Goal: Task Accomplishment & Management: Manage account settings

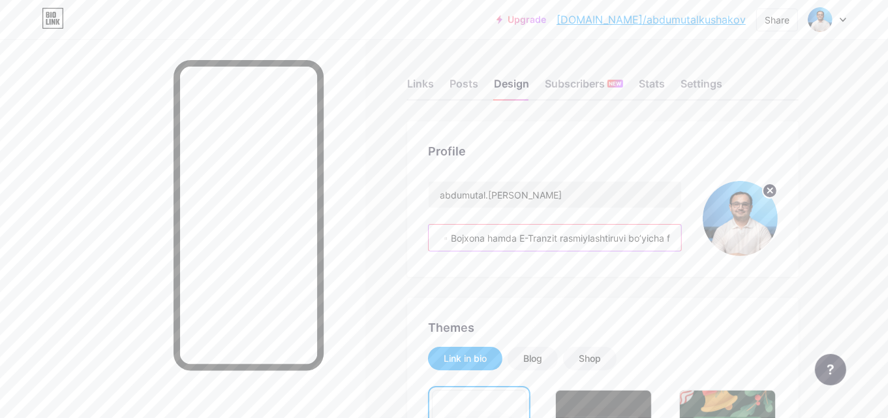
click at [578, 226] on input "▫️Bojxona hamda E-Tranzit rasmiylashtiruvi bo’yicha faol mutaxassis va rahbar👨🏻…" at bounding box center [555, 238] width 253 height 26
click at [458, 243] on input "▫️Bojxona hamda E-Tranzit rasmiylashtiruvi bo’yicha faol mutaxassis va rahbar👨🏻…" at bounding box center [555, 238] width 253 height 26
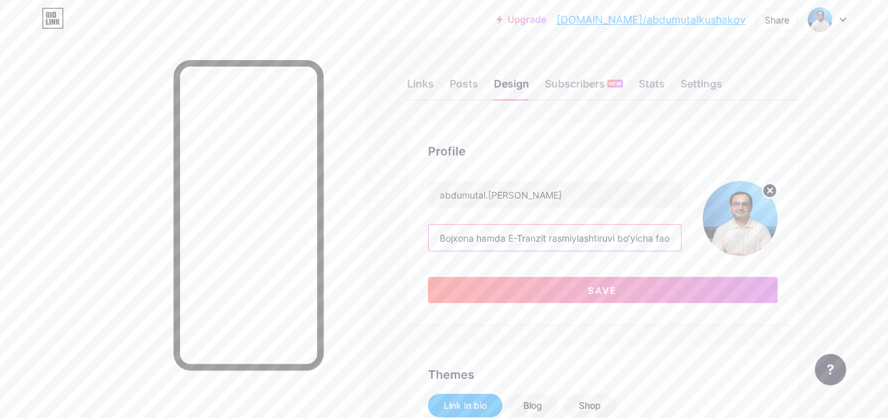
click at [473, 236] on input "Bojxona hamda E-Tranzit rasmiylashtiruvi bo’yicha faol mutaxassis va rahbar👨🏻‍💻" at bounding box center [555, 238] width 253 height 26
type input "Bojxona hamda E-Tranzit rasmiylashtiruvi bo’yicha faol mutaxassis va rahbar👨🏻‍💻"
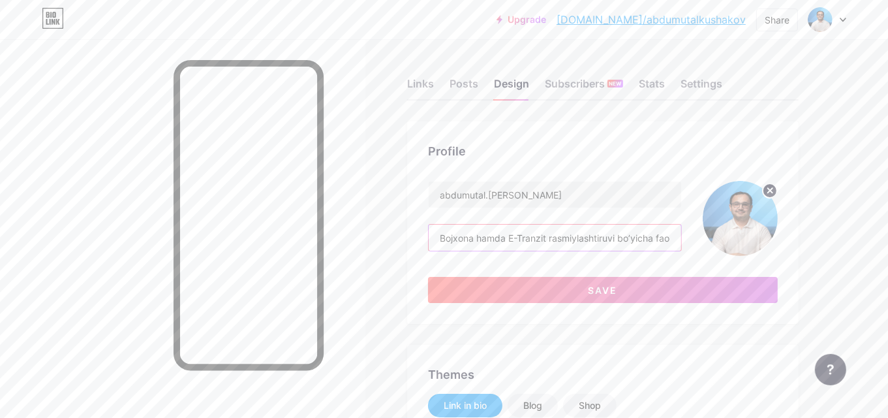
click at [615, 236] on input "Bojxona hamda E-Tranzit rasmiylashtiruvi bo’yicha faol mutaxassis va rahbar👨🏻‍💻" at bounding box center [555, 238] width 253 height 26
paste input "va E-Tranzit rasmiylashtiruvi bo‘yicha yuqori malakali ekspert | Rahbarlik va j…"
click at [602, 231] on input "Bojxona va E-Tranzit rasmiylashtiruvi bo‘yicha yuqori malakali ekspert | Rahbar…" at bounding box center [555, 238] width 253 height 26
click at [634, 240] on input "Bojxona va E-Tranzit rasmiylashtiruvi bo‘yicha yuqori malakali ekspert | Rahbar…" at bounding box center [555, 238] width 253 height 26
click at [672, 232] on input "Bojxona va E-Tranzit rasmiylashtiruvi bo‘yicha yuqori malakali ekspert | Rahbar…" at bounding box center [555, 238] width 253 height 26
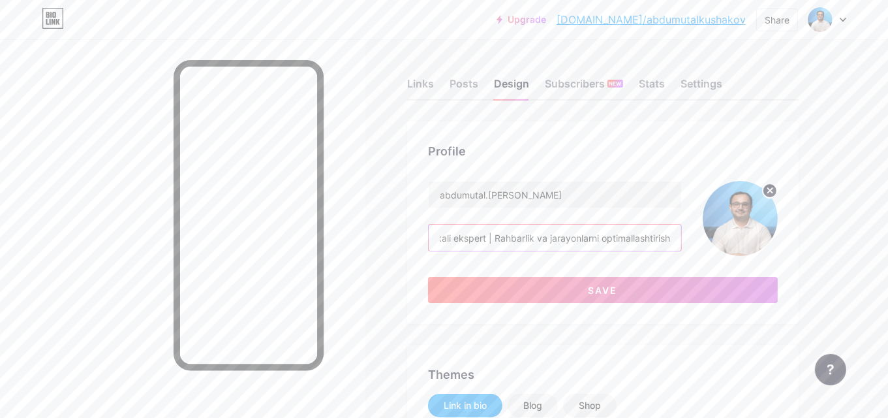
scroll to position [0, 256]
paste input "🚀"
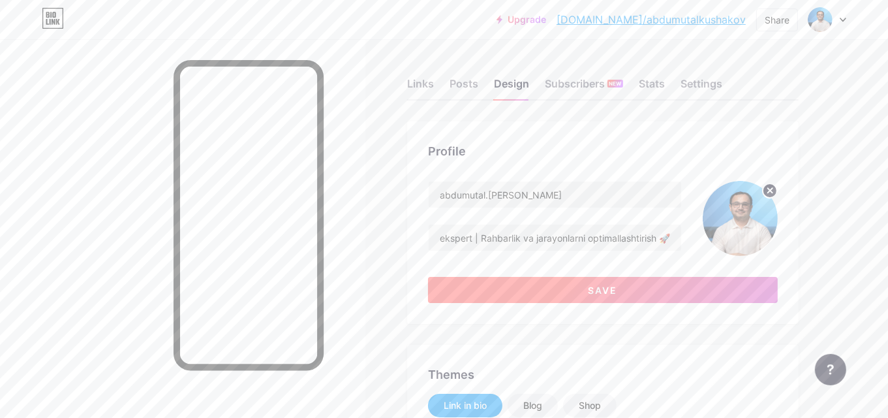
click at [643, 281] on button "Save" at bounding box center [603, 290] width 350 height 26
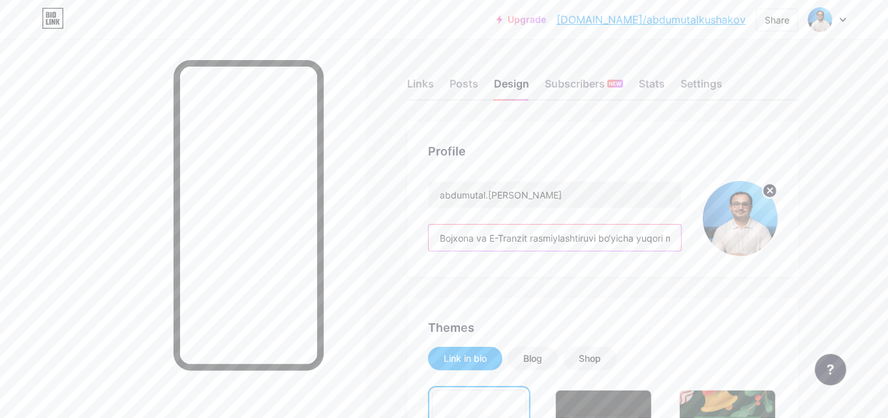
click at [658, 236] on input "Bojxona va E-Tranzit rasmiylashtiruvi bo‘yicha yuqori malakali ekspert | Rahbar…" at bounding box center [555, 238] width 253 height 26
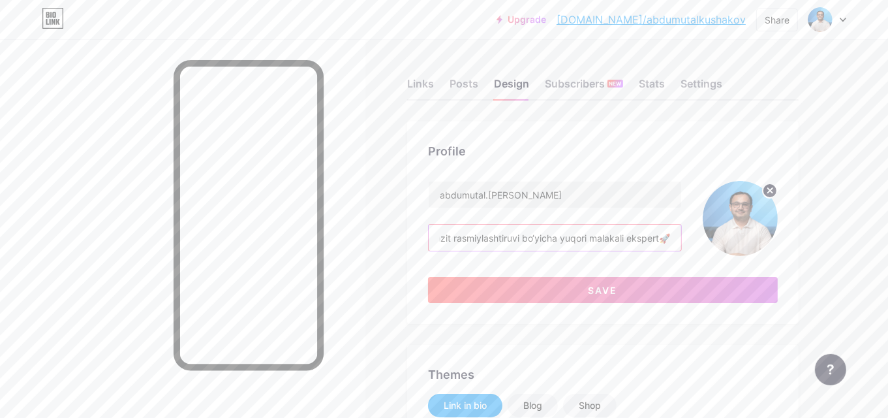
scroll to position [0, 80]
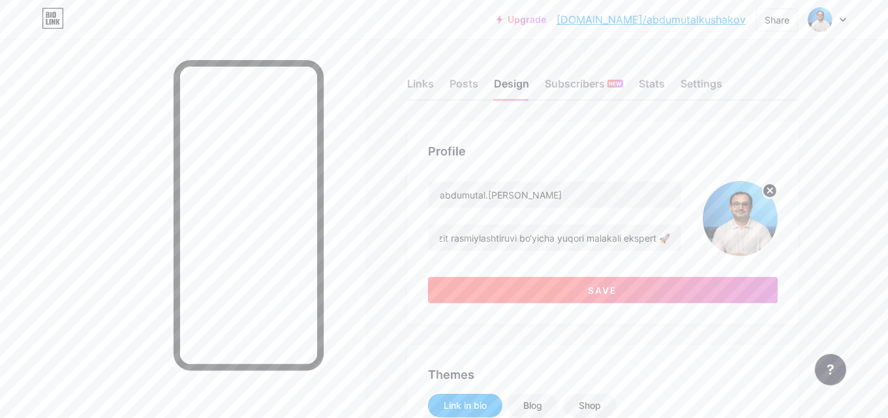
click at [657, 291] on button "Save" at bounding box center [603, 290] width 350 height 26
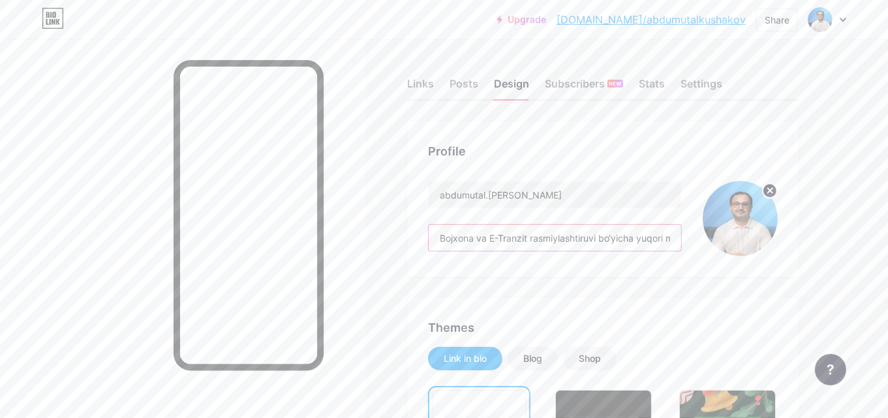
click at [578, 240] on input "Bojxona va E-Tranzit rasmiylashtiruvi bo‘yicha yuqori malakali ekspert 🚀" at bounding box center [555, 238] width 253 height 26
click at [651, 224] on div "Bojxona va E-Tranzit rasmiylashtiruvi bo‘yicha yuqori malakali ekspert 🚀" at bounding box center [555, 237] width 254 height 27
click at [664, 244] on input "Bojxona va E-Tranzit rasmiylashtiruvi bo‘yicha yuqori malakali ekspert 🚀" at bounding box center [555, 238] width 253 height 26
click at [634, 247] on input "Bojxona va E-Tranzit rasmiylashtiruvi bo‘yicha yuqori malakali ekspert 🚀" at bounding box center [555, 238] width 253 height 26
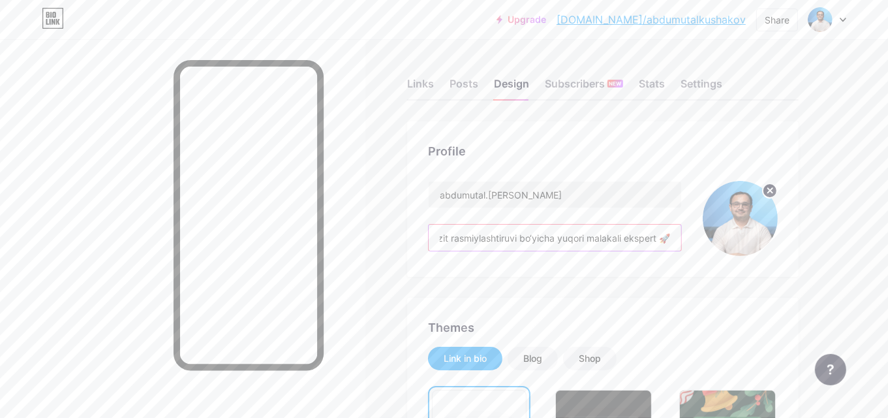
click at [634, 247] on input "Bojxona va E-Tranzit rasmiylashtiruvi bo‘yicha yuqori malakali ekspert 🚀" at bounding box center [555, 238] width 253 height 26
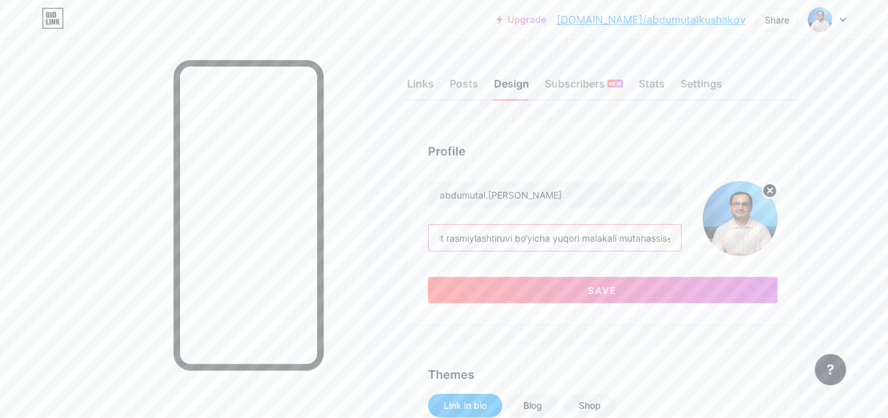
scroll to position [0, 95]
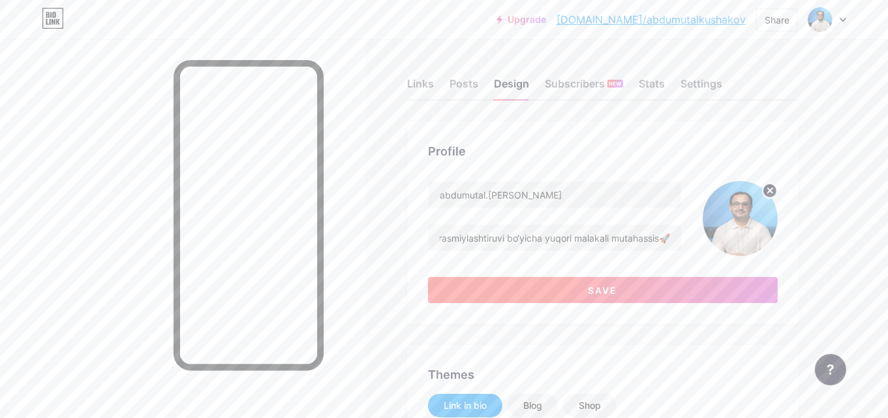
click at [590, 294] on span "Save" at bounding box center [603, 290] width 29 height 11
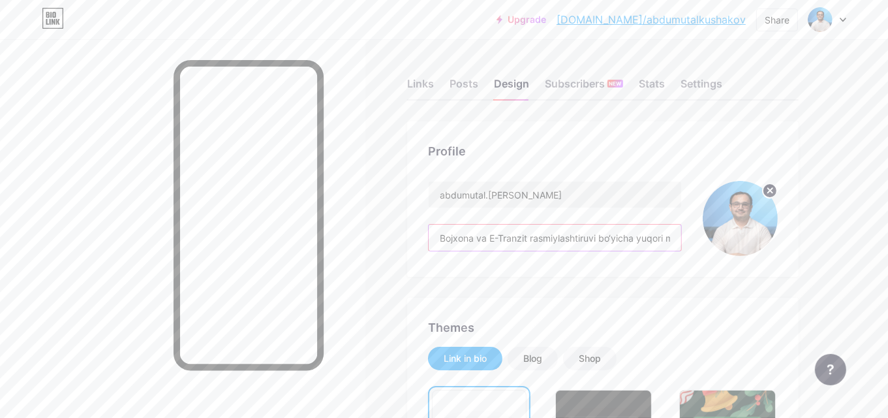
click at [610, 232] on input "Bojxona va E-Tranzit rasmiylashtiruvi bo‘yicha yuqori malakali mutahassis🚀" at bounding box center [555, 238] width 253 height 26
click at [607, 238] on input "Bojxona va E-Tranzit rasmiylashtiruvi bo‘yicha yuqori malakali mutahassis🚀" at bounding box center [555, 238] width 253 height 26
click at [588, 236] on input "Bojxona va E-Tranzit rasmiylashtiruvi bo‘yicha yuqori malakali mutahassis🚀" at bounding box center [555, 238] width 253 height 26
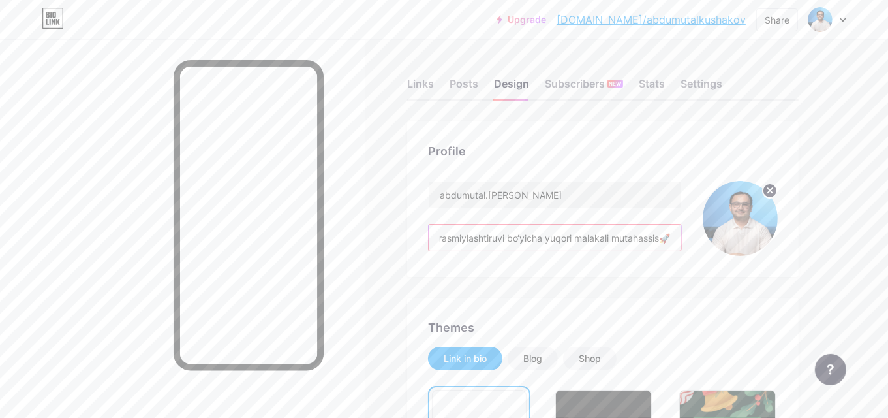
click at [588, 236] on input "Bojxona va E-Tranzit rasmiylashtiruvi bo‘yicha yuqori malakali mutahassis🚀" at bounding box center [555, 238] width 253 height 26
click at [557, 240] on input "Bojxona va E-Tranzit rasmiylashtiruvi bo‘yicha yuqori malakali mutahassis🚀" at bounding box center [555, 238] width 253 height 26
click at [613, 258] on div "Profile abdumutal.kushakov Bojxona va E-Tranzit rasmiylashtiruvi bo‘yicha yuqor…" at bounding box center [603, 198] width 392 height 155
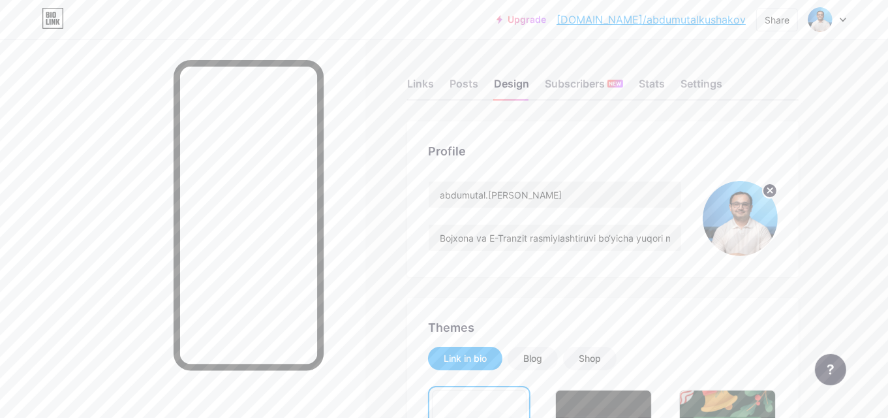
click at [643, 243] on input "Bojxona va E-Tranzit rasmiylashtiruvi bo‘yicha yuqori malakali mutahassis🚀" at bounding box center [555, 238] width 253 height 26
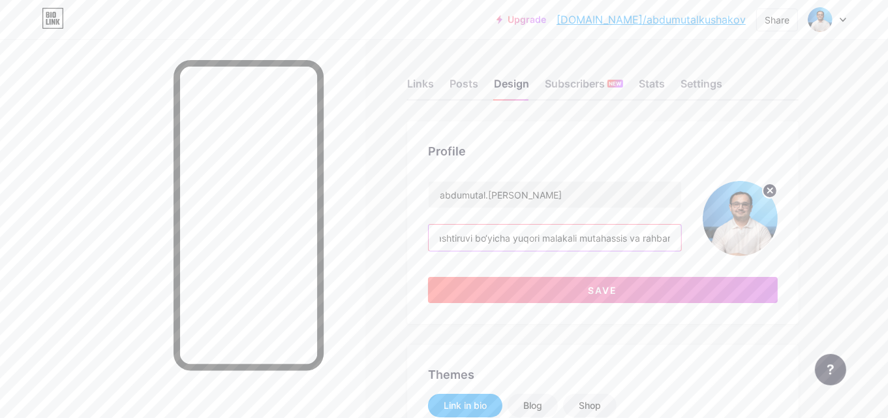
scroll to position [0, 127]
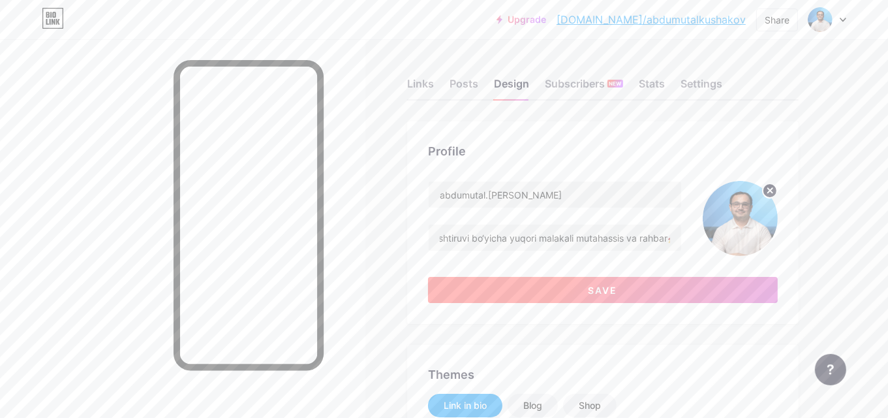
click at [643, 279] on button "Save" at bounding box center [603, 290] width 350 height 26
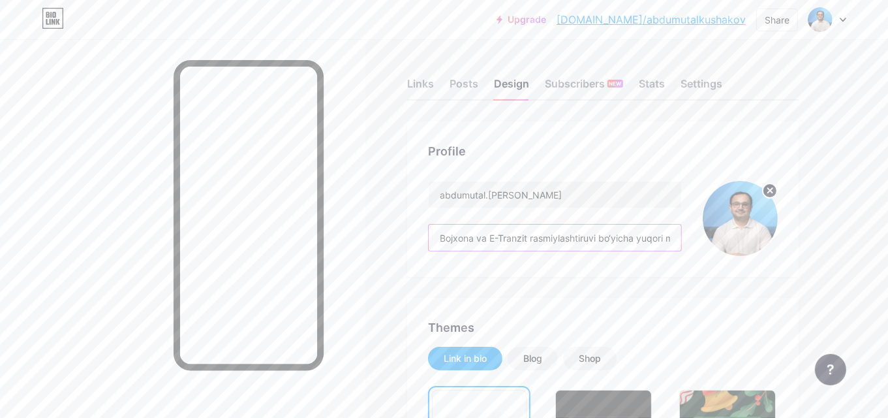
click at [488, 239] on input "Bojxona va E-Tranzit rasmiylashtiruvi bo‘yicha yuqori malakali mutahassis va ra…" at bounding box center [555, 238] width 253 height 26
click at [644, 232] on input "Bojxona va E-Tranzit rasmiylashtiruvi bo‘yicha yuqori malakali mutahassis va ra…" at bounding box center [555, 238] width 253 height 26
paste input "▫️Bojxona hamda E-Tranzit rasmiylashtiruvi bo’yicha faol mutaxassis va rahbar👨🏻…"
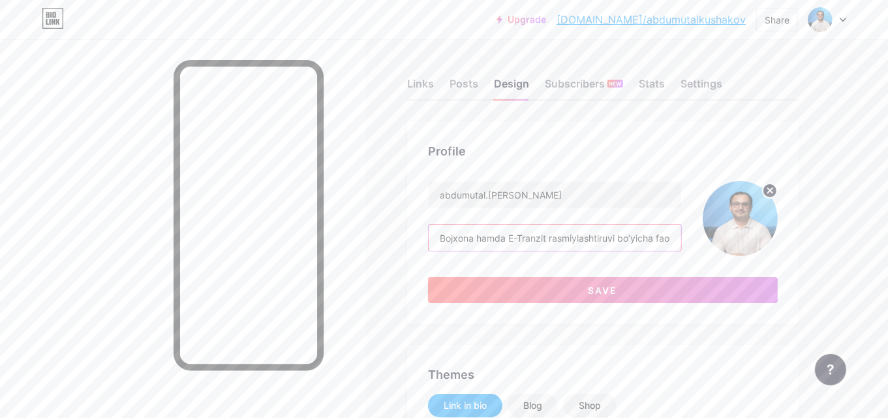
click at [677, 225] on input "Bojxona hamda E-Tranzit rasmiylashtiruvi bo’yicha faol mutaxassis va rahbar" at bounding box center [555, 238] width 253 height 26
paste input "🚀"
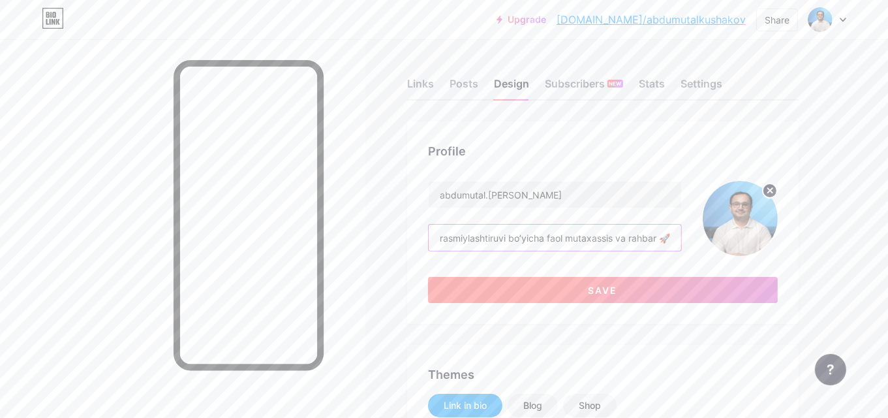
type input "Bojxona hamda E-Tranzit rasmiylashtiruvi bo’yicha faol mutaxassis va rahbar 🚀"
click at [636, 290] on button "Save" at bounding box center [603, 290] width 350 height 26
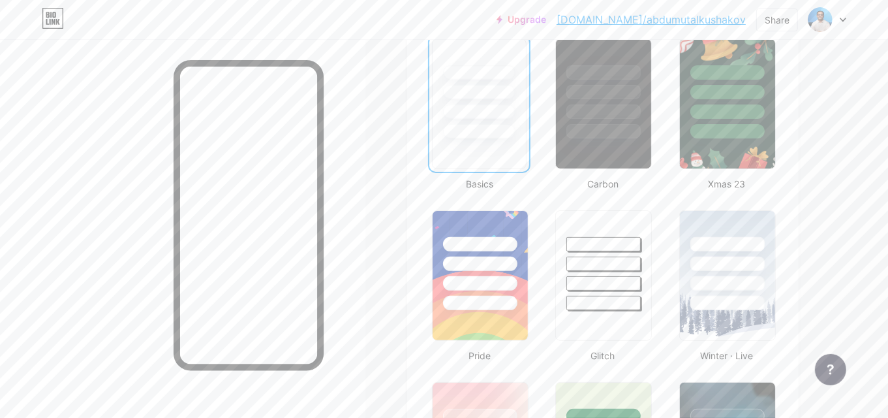
scroll to position [0, 0]
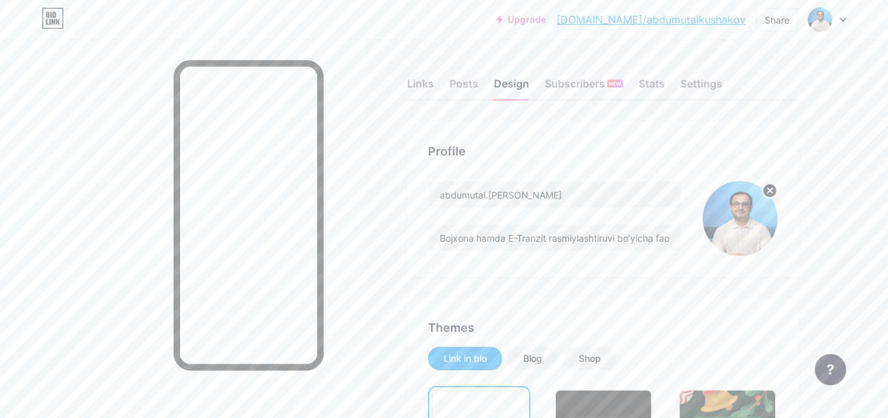
click at [439, 89] on div "Links Posts Design Subscribers NEW Stats Settings" at bounding box center [603, 78] width 392 height 46
click at [420, 86] on div "Links" at bounding box center [420, 87] width 27 height 23
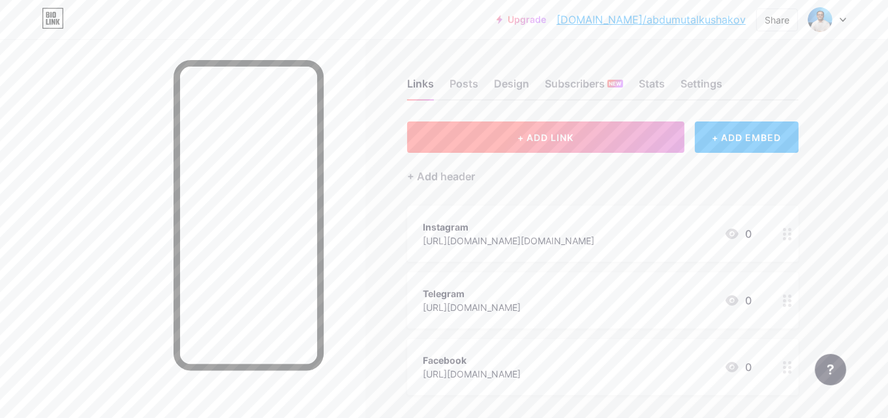
click at [597, 139] on button "+ ADD LINK" at bounding box center [545, 136] width 277 height 31
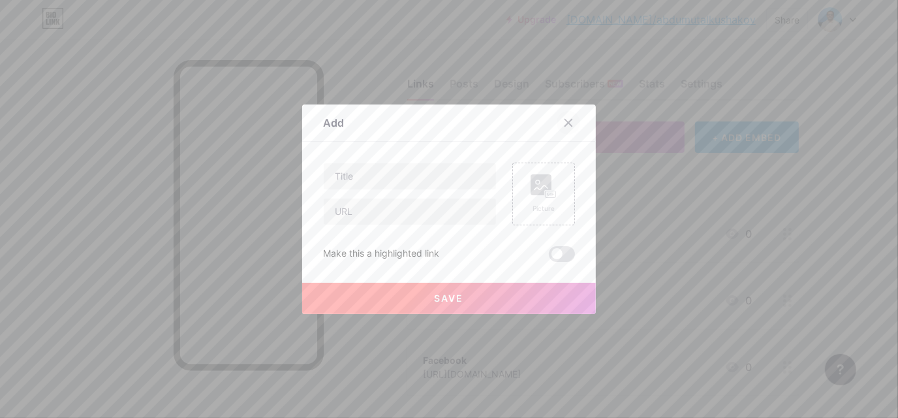
click at [570, 117] on div at bounding box center [568, 122] width 23 height 23
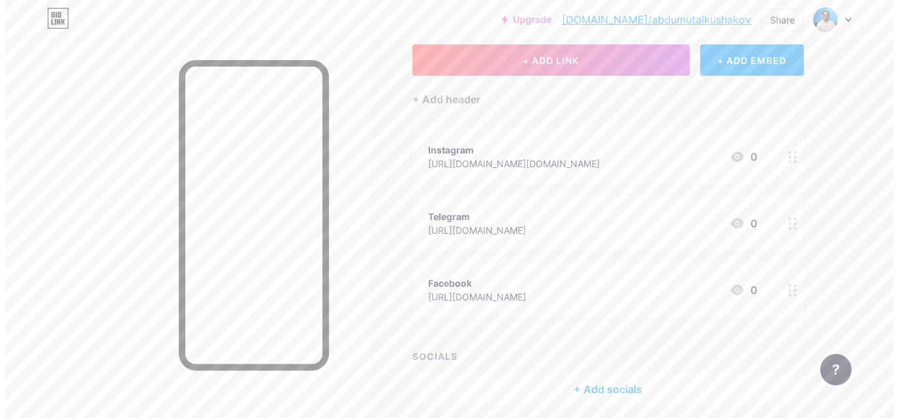
scroll to position [127, 0]
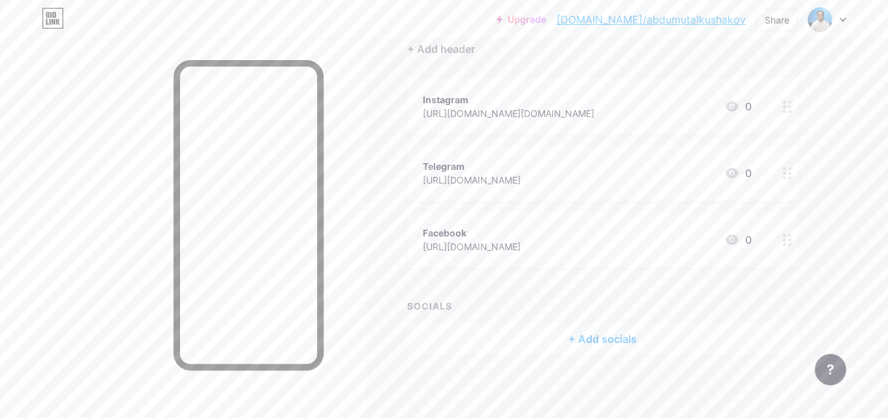
click at [643, 366] on div "Links Posts Design Subscribers NEW Stats Settings + ADD LINK + ADD EMBED + Add …" at bounding box center [427, 166] width 854 height 508
click at [646, 344] on div "+ Add socials" at bounding box center [603, 338] width 392 height 31
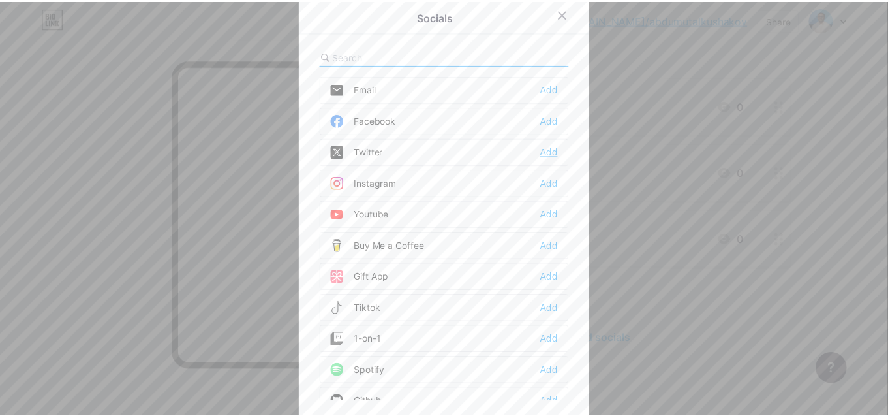
scroll to position [392, 0]
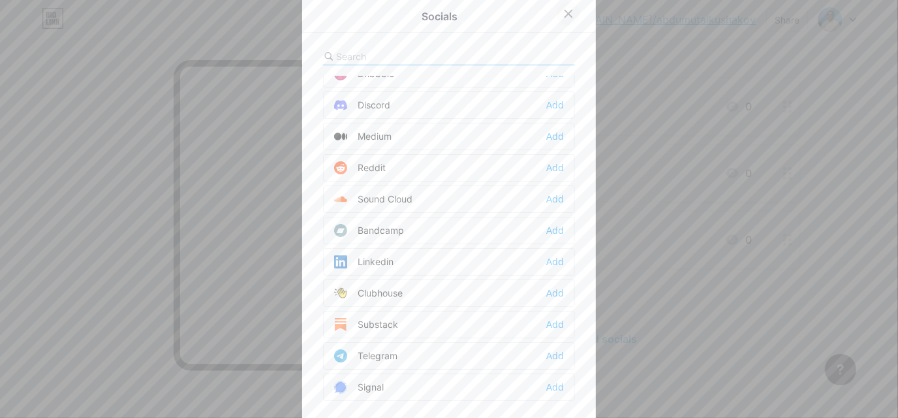
click at [559, 22] on div at bounding box center [568, 13] width 23 height 23
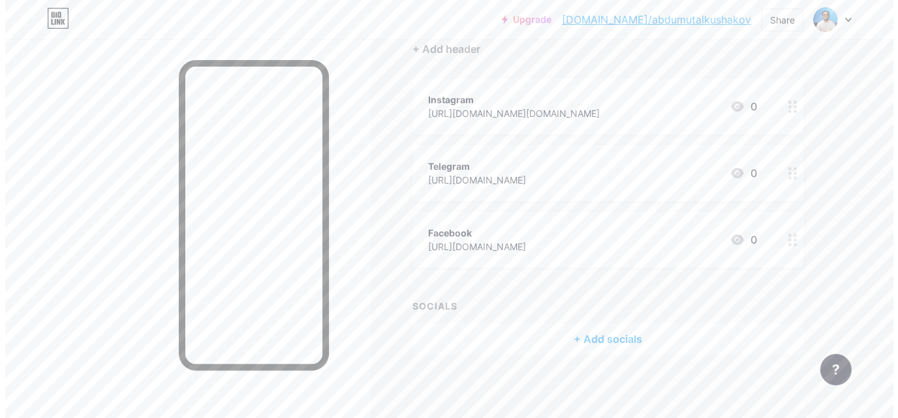
scroll to position [0, 0]
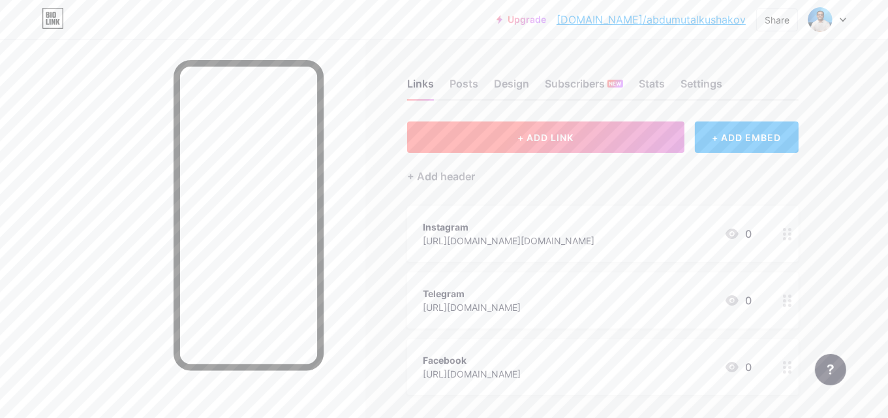
click at [574, 137] on span "+ ADD LINK" at bounding box center [546, 137] width 56 height 11
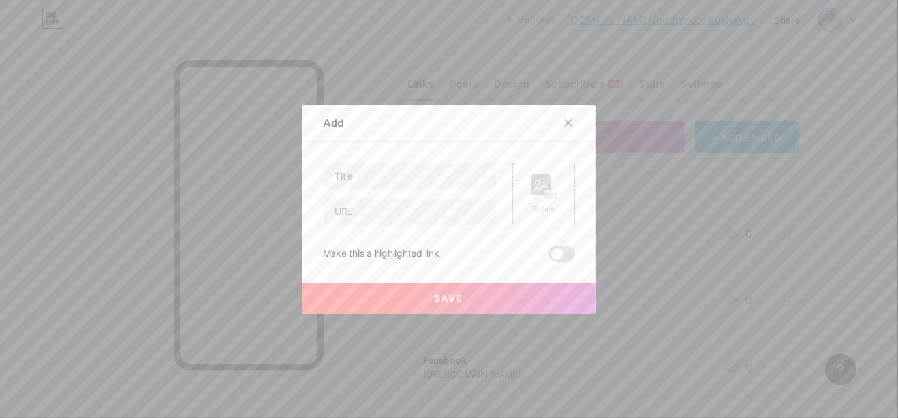
click at [435, 192] on div at bounding box center [410, 194] width 174 height 63
click at [439, 176] on input "text" at bounding box center [410, 176] width 172 height 26
type input "C"
type input "B"
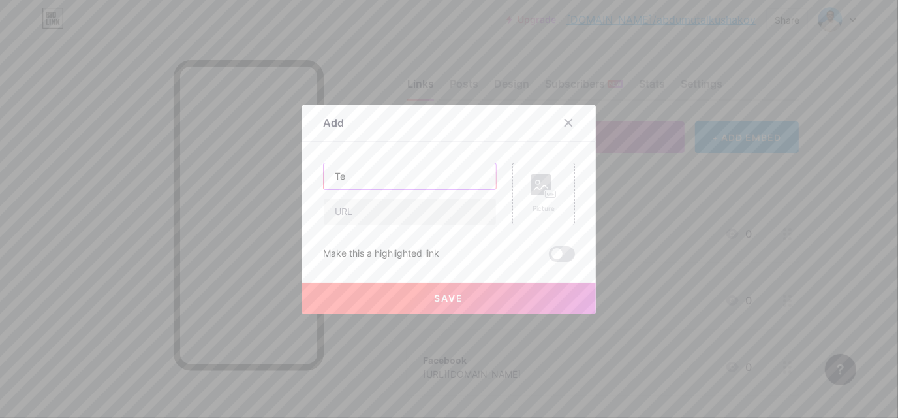
type input "T"
type input "Bog'[PERSON_NAME]"
type input "Telefon"
paste input "<a href="tel:[PHONE_NUMBER]">[PHONE_NUMBER]</a>"
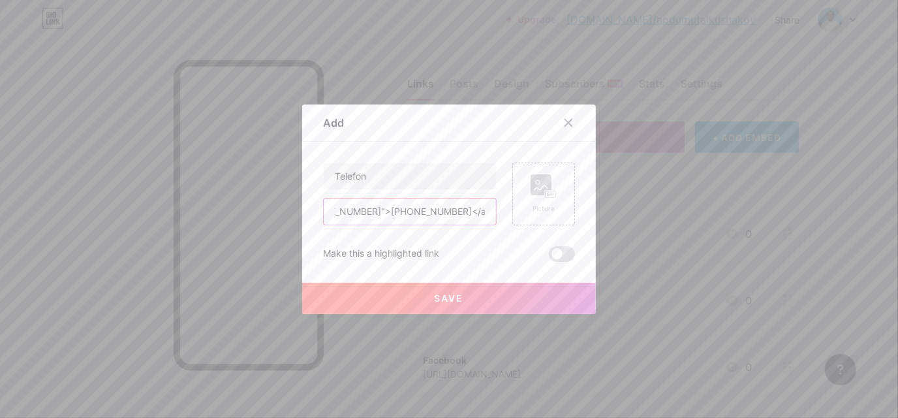
type input "<a href="tel:[PHONE_NUMBER]">[PHONE_NUMBER]</a>"
click at [446, 290] on button "Save" at bounding box center [449, 298] width 294 height 31
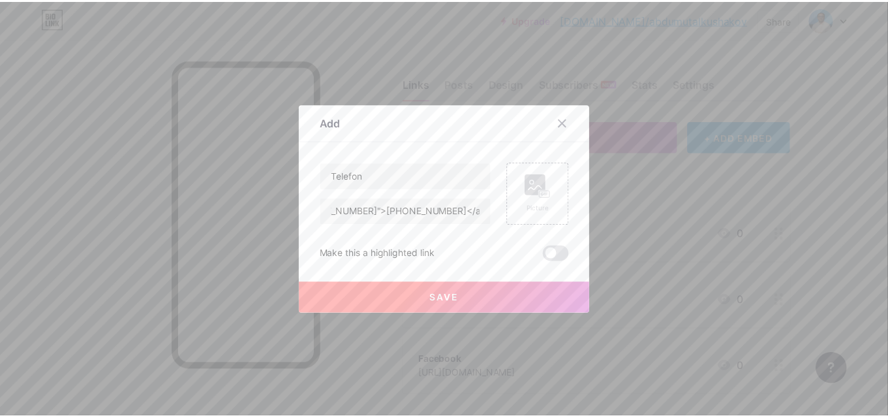
scroll to position [0, 0]
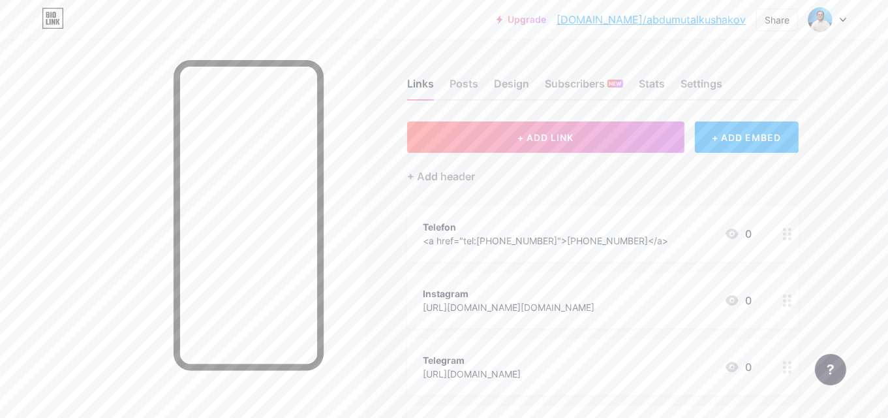
drag, startPoint x: 569, startPoint y: 230, endPoint x: 723, endPoint y: 236, distance: 153.5
click at [589, 291] on span "Telefon <a href="tel:[PHONE_NUMBER]">[PHONE_NUMBER]</a> 0 Instagram [URL][DOMAI…" at bounding box center [603, 334] width 392 height 256
click at [687, 220] on div "Telefon <a href="tel:[PHONE_NUMBER]">[PHONE_NUMBER]</a> 0" at bounding box center [587, 234] width 329 height 30
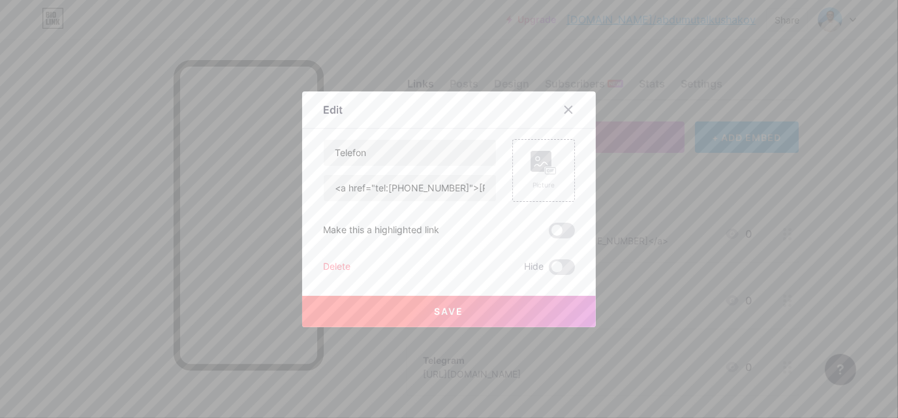
click at [804, 237] on div at bounding box center [449, 209] width 898 height 418
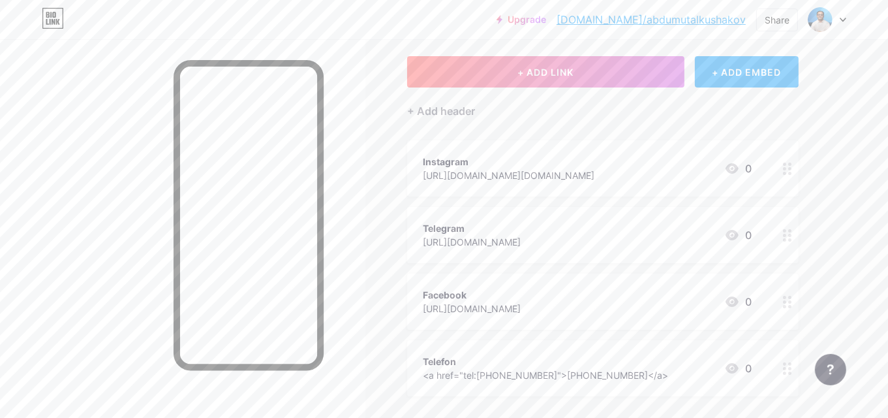
scroll to position [130, 0]
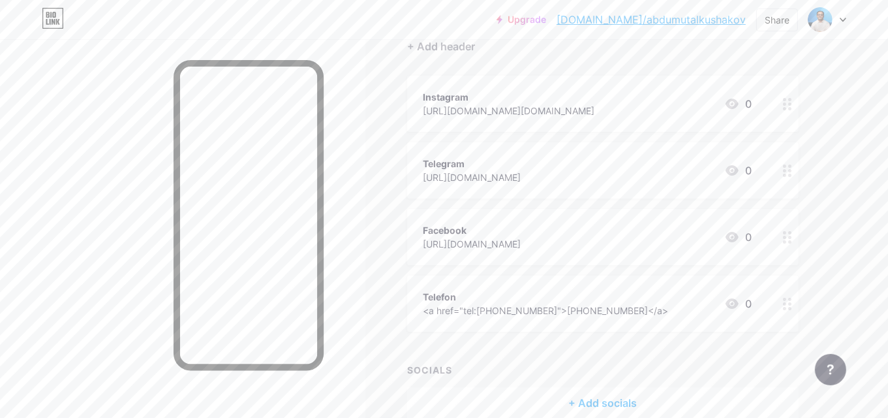
click at [646, 305] on div "<a href="tel:[PHONE_NUMBER]">[PHONE_NUMBER]</a>" at bounding box center [545, 311] width 245 height 14
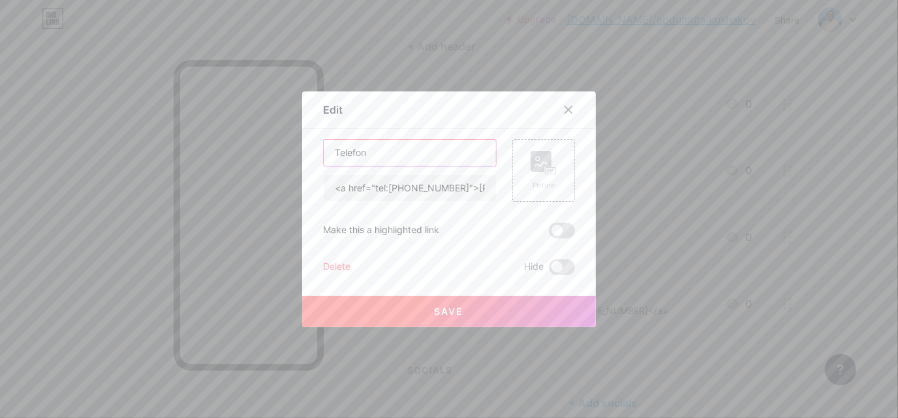
click at [427, 151] on input "Telefon" at bounding box center [410, 153] width 172 height 26
type input "T"
type input "Telefon raqa"
type input "Call"
type input "Telefon"
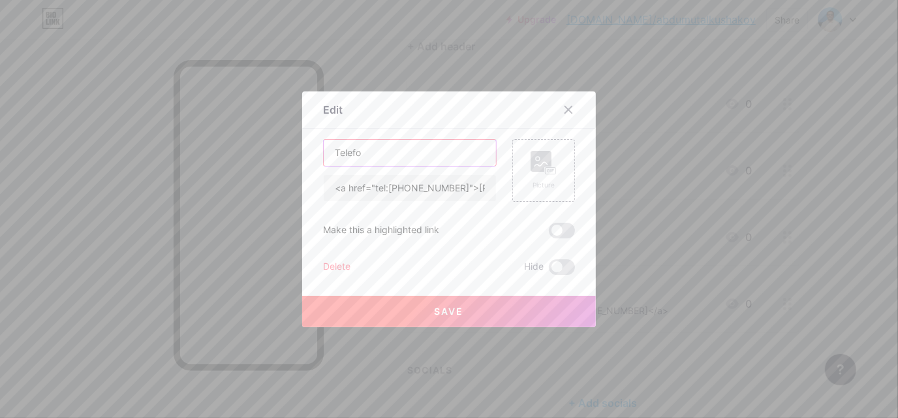
type input "Telefon"
click at [484, 317] on button "Save" at bounding box center [449, 311] width 294 height 31
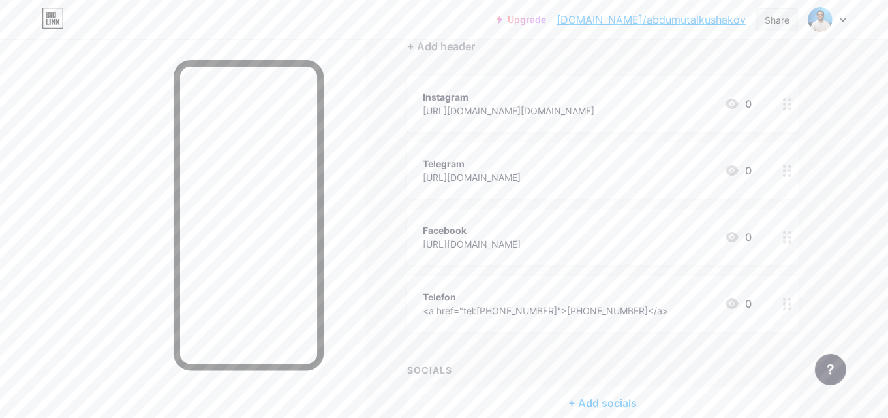
click at [776, 18] on div "Share" at bounding box center [777, 20] width 25 height 14
click at [733, 72] on div "Copy link" at bounding box center [700, 67] width 195 height 31
click at [874, 206] on div "Upgrade [DOMAIN_NAME]/abdumu... [DOMAIN_NAME]/abdumutalkushakov Share Copy link…" at bounding box center [444, 177] width 888 height 614
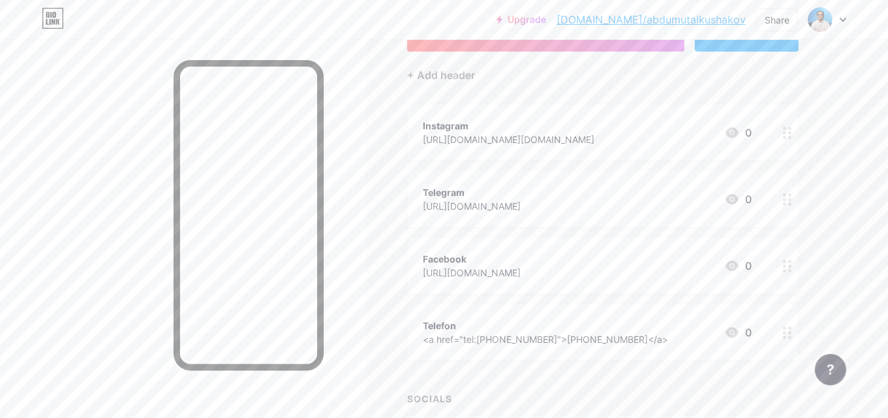
scroll to position [195, 0]
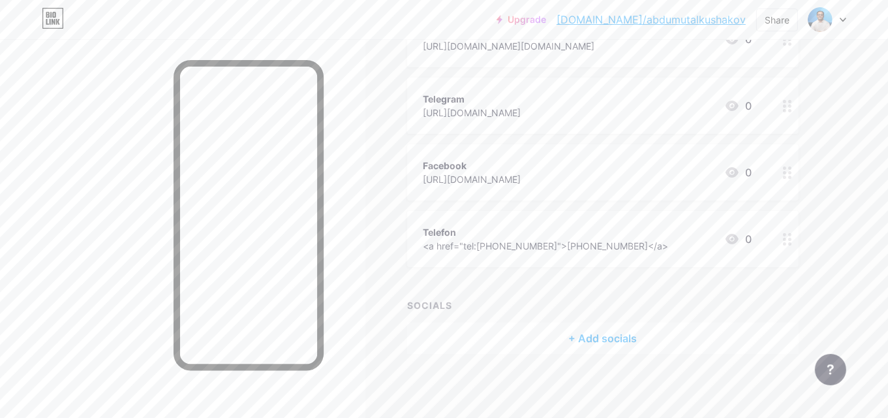
click at [777, 236] on div at bounding box center [788, 239] width 22 height 56
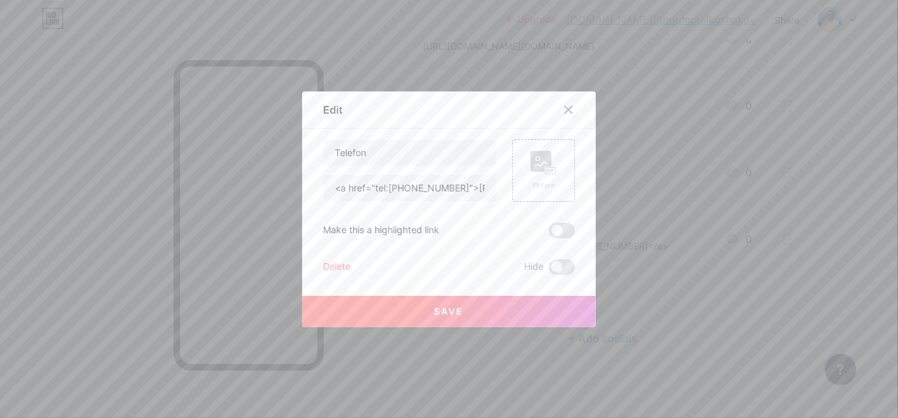
click at [328, 264] on div "Delete" at bounding box center [336, 267] width 27 height 16
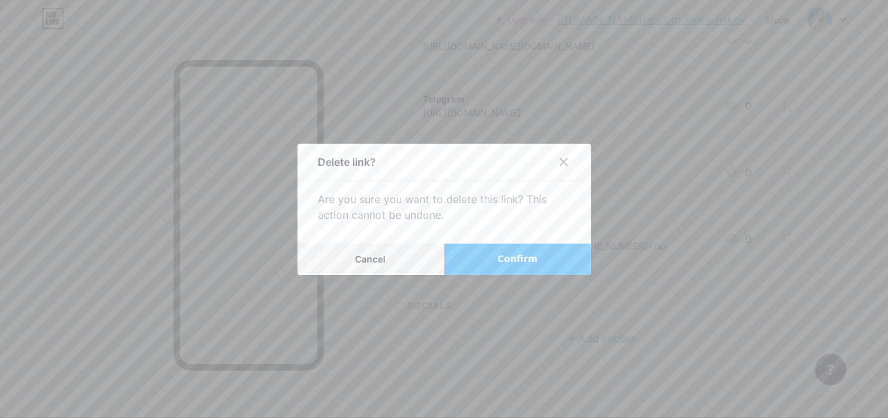
click at [519, 253] on span "Confirm" at bounding box center [517, 259] width 40 height 14
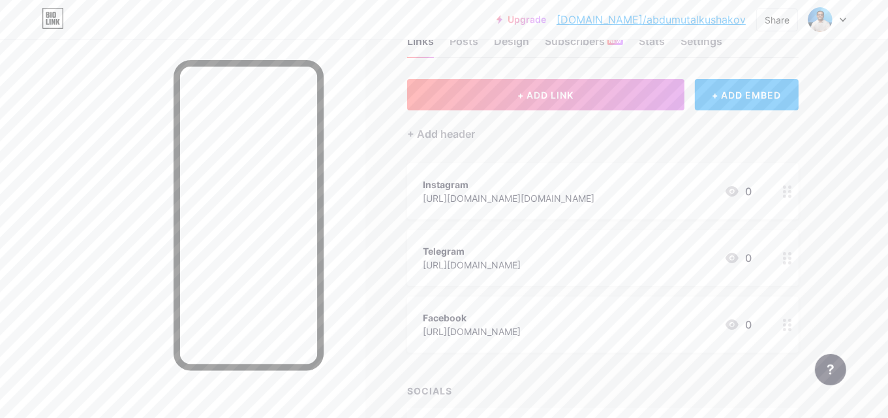
scroll to position [0, 0]
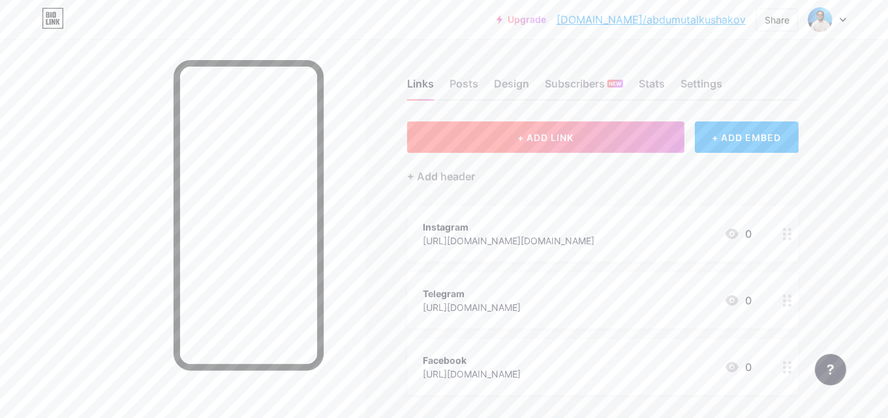
click at [562, 133] on span "+ ADD LINK" at bounding box center [546, 137] width 56 height 11
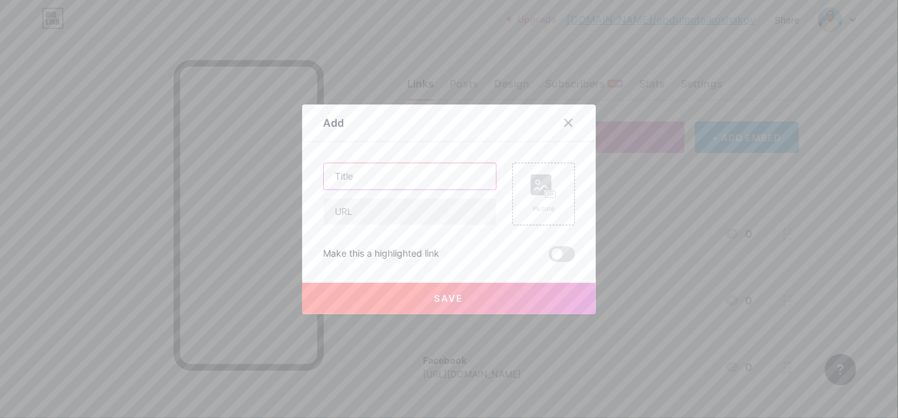
click at [443, 177] on input "text" at bounding box center [410, 176] width 172 height 26
type input "WhatsApp"
click at [423, 221] on input "text" at bounding box center [410, 211] width 172 height 26
paste input "[URL][DOMAIN_NAME]"
type input "[URL][DOMAIN_NAME]"
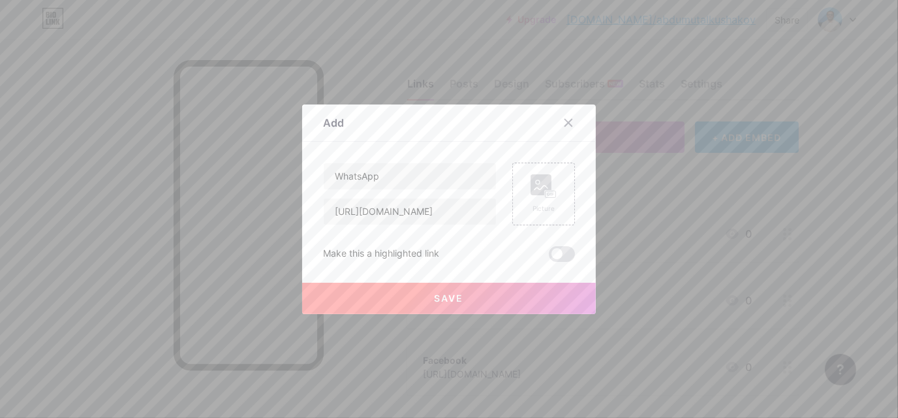
click at [460, 289] on button "Save" at bounding box center [449, 298] width 294 height 31
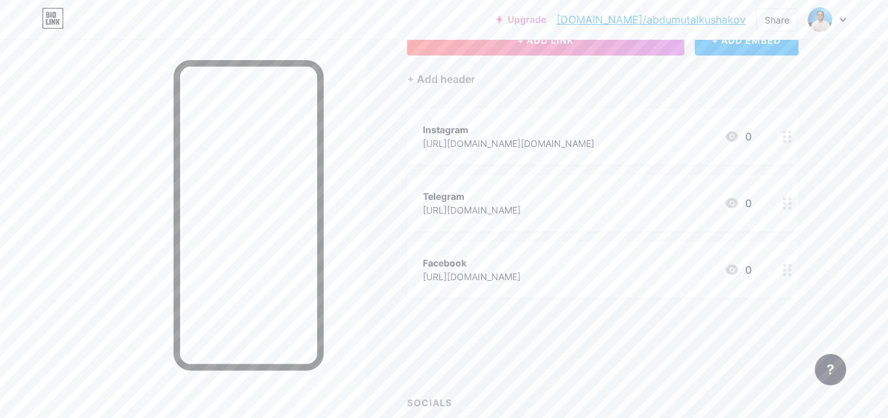
scroll to position [108, 0]
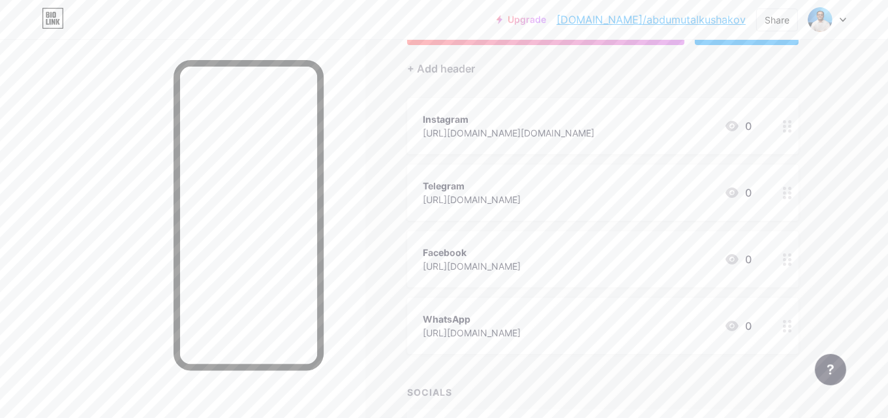
click at [826, 146] on div "Links Posts Design Subscribers NEW Stats Settings + ADD LINK + ADD EMBED + Add …" at bounding box center [427, 218] width 854 height 574
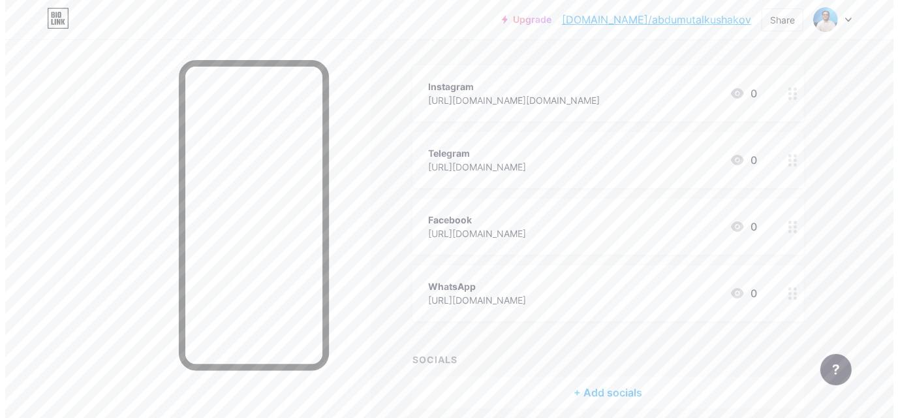
scroll to position [195, 0]
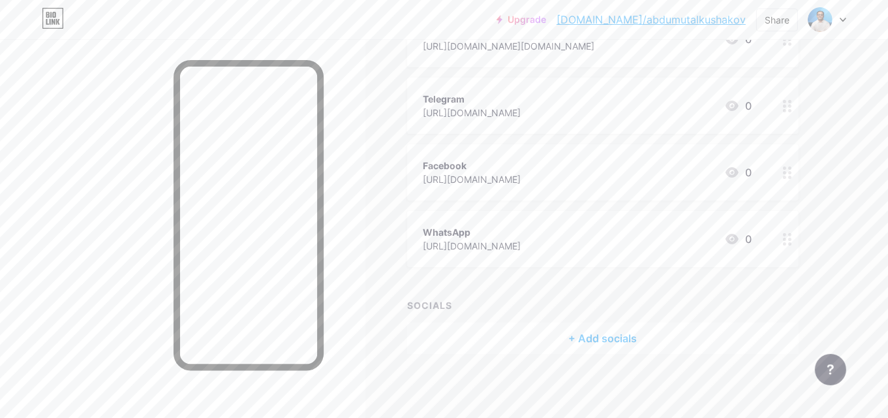
click at [546, 325] on div "+ Add socials" at bounding box center [603, 337] width 392 height 31
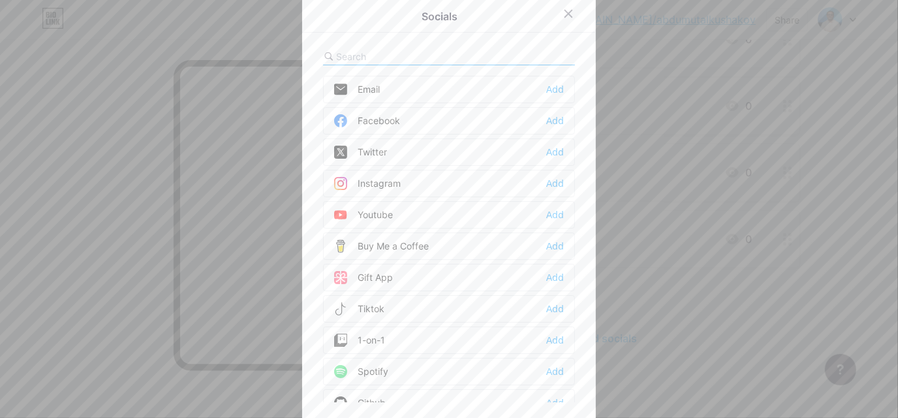
click at [422, 113] on div "Facebook Add" at bounding box center [449, 120] width 252 height 27
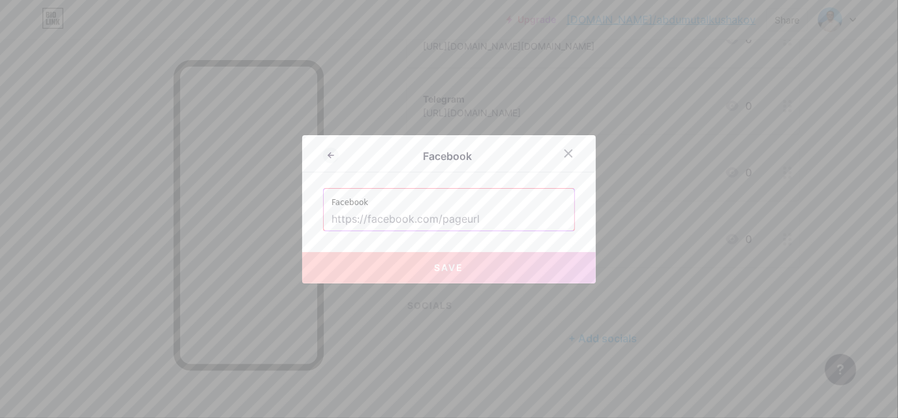
click at [406, 213] on input "text" at bounding box center [449, 219] width 235 height 22
paste input "[URL][DOMAIN_NAME]"
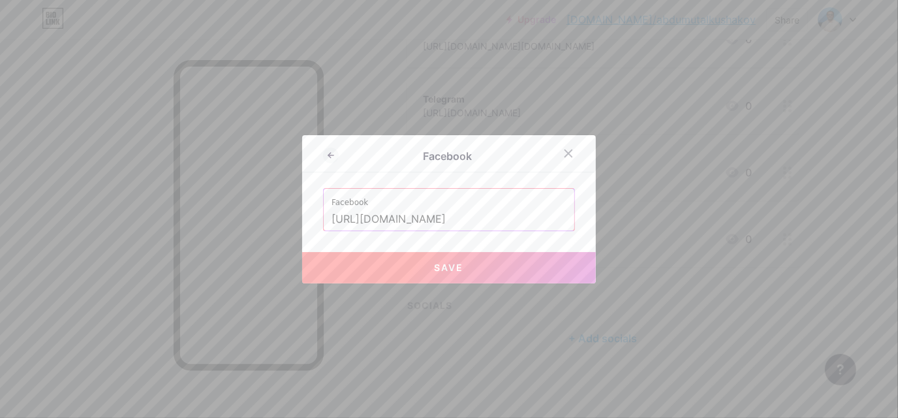
scroll to position [0, 86]
type input "[URL][DOMAIN_NAME]"
click at [455, 256] on button "Save" at bounding box center [449, 267] width 294 height 31
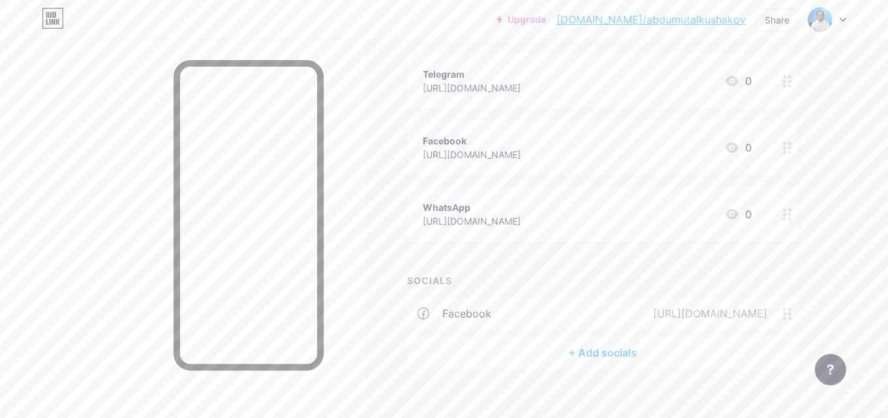
scroll to position [233, 0]
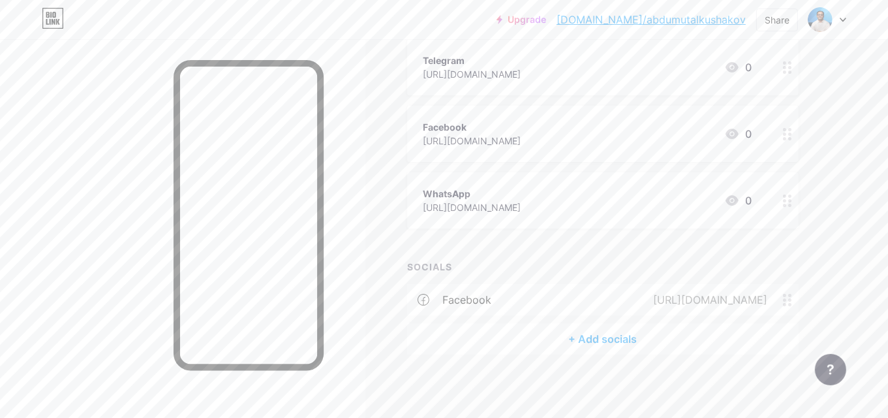
click at [792, 300] on icon at bounding box center [787, 300] width 9 height 12
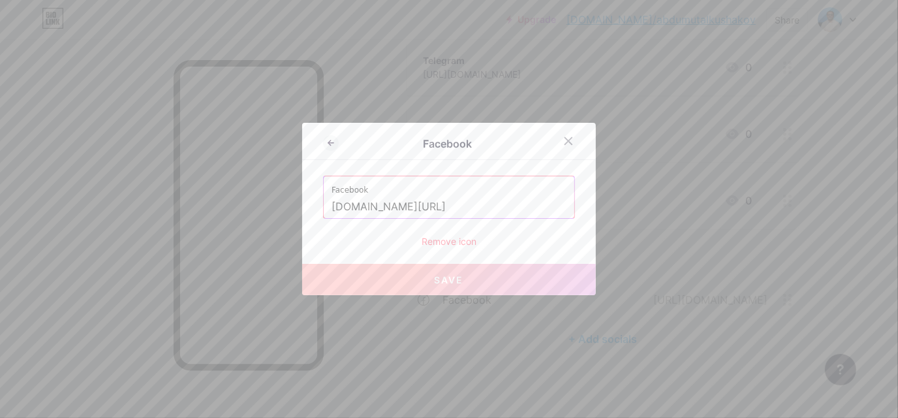
click at [454, 243] on div "Remove icon" at bounding box center [449, 241] width 252 height 14
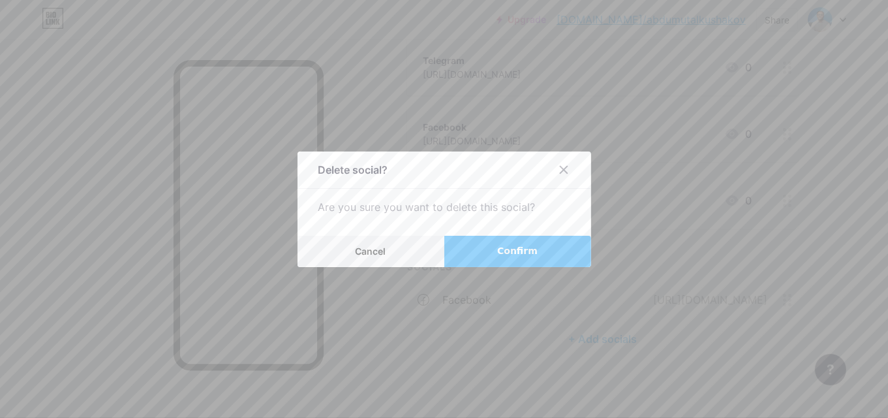
click at [499, 249] on button "Confirm" at bounding box center [518, 251] width 147 height 31
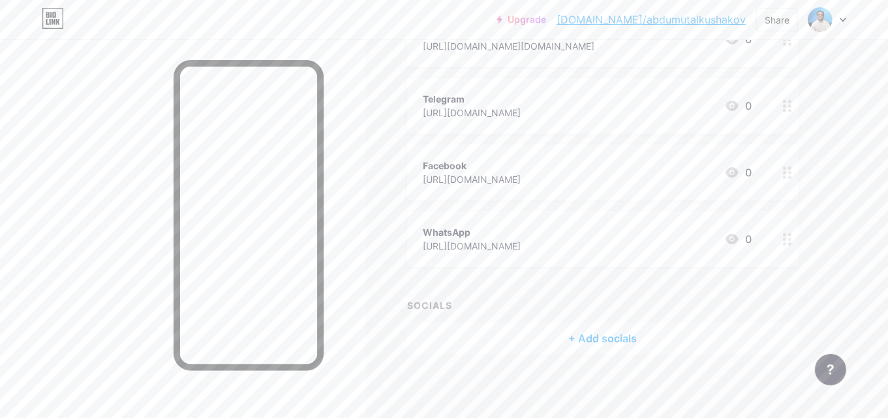
scroll to position [0, 0]
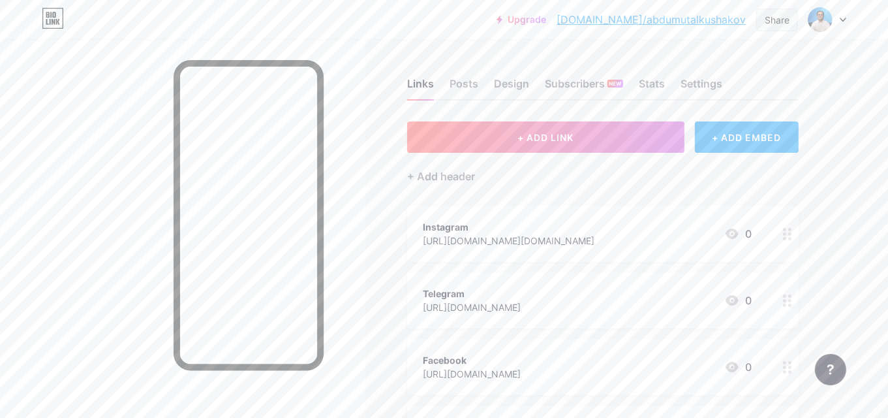
click at [777, 12] on div "Share" at bounding box center [778, 19] width 42 height 23
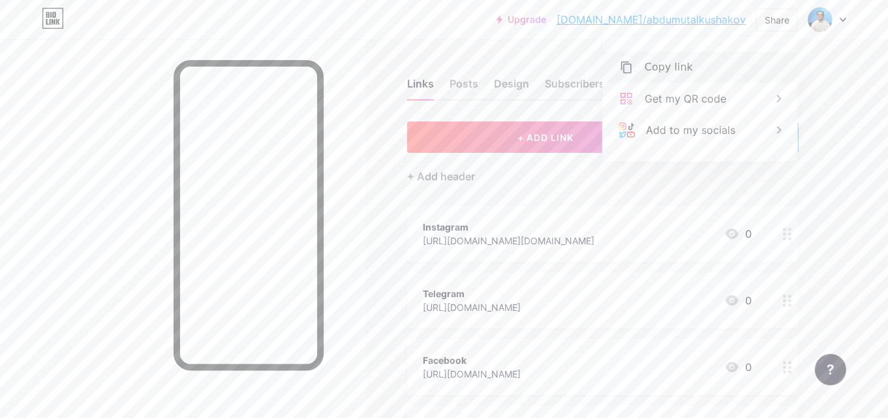
click at [666, 66] on div "Copy link" at bounding box center [669, 67] width 48 height 16
click at [837, 140] on div "Links Posts Design Subscribers NEW Stats Settings + ADD LINK + ADD EMBED + Add …" at bounding box center [427, 326] width 854 height 574
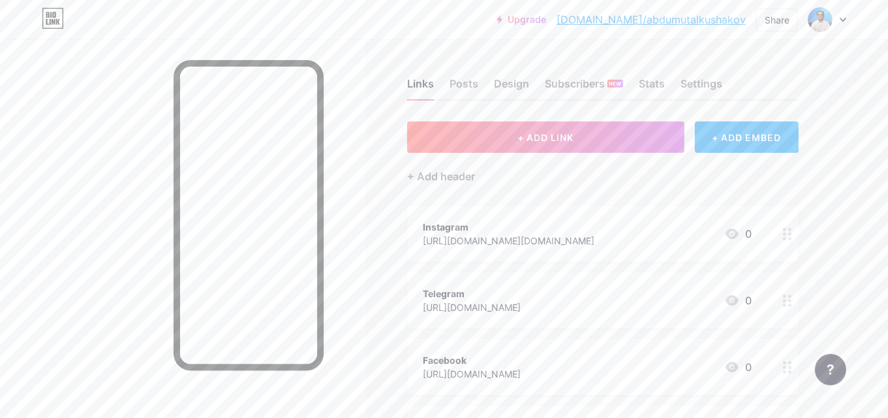
click at [53, 12] on icon at bounding box center [53, 15] width 3 height 6
click at [42, 22] on icon at bounding box center [53, 18] width 22 height 21
click at [52, 18] on icon at bounding box center [53, 18] width 22 height 21
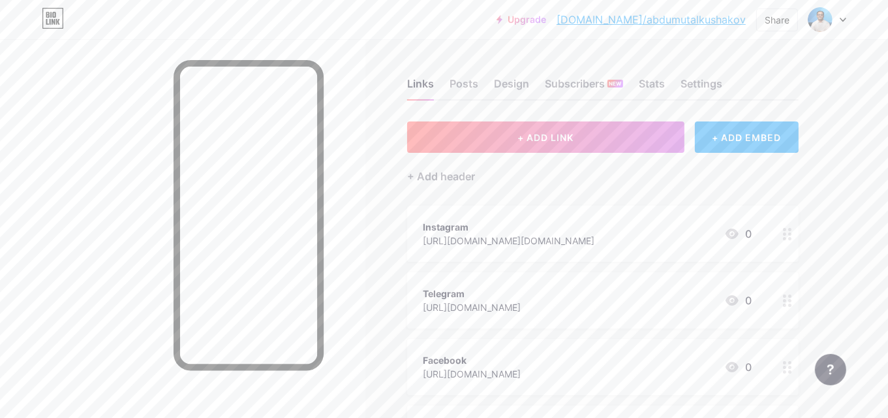
click at [844, 13] on div at bounding box center [828, 19] width 38 height 23
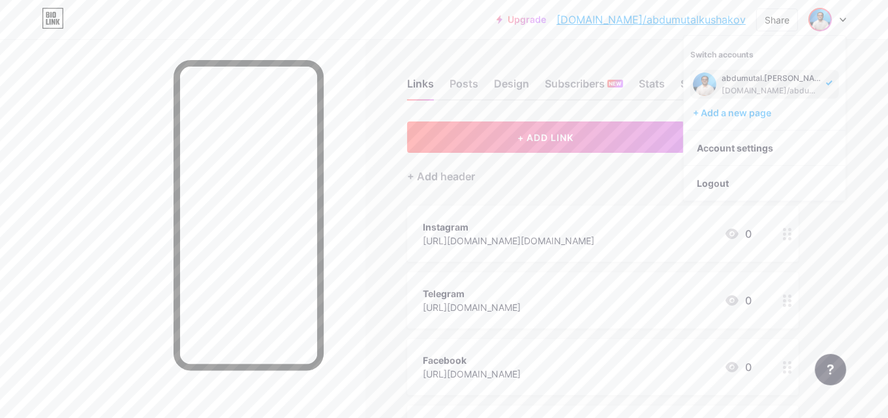
click at [881, 80] on div "Upgrade [DOMAIN_NAME]/abdumu... [DOMAIN_NAME]/abdumutalkushakov Share Switch ac…" at bounding box center [444, 307] width 888 height 614
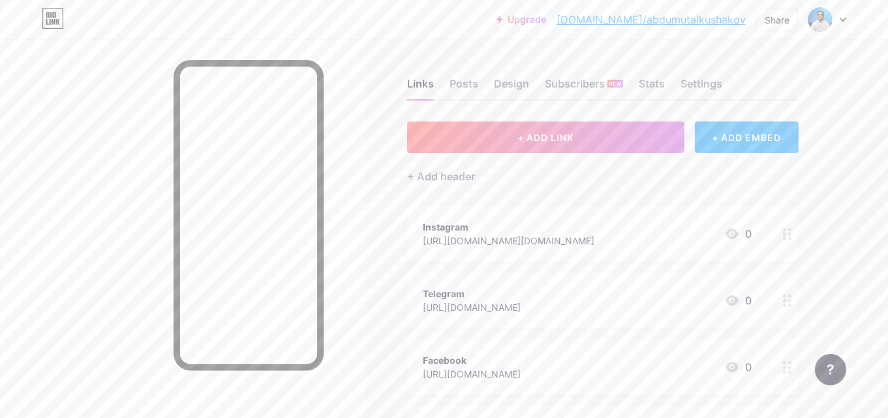
click at [843, 16] on div at bounding box center [828, 19] width 38 height 23
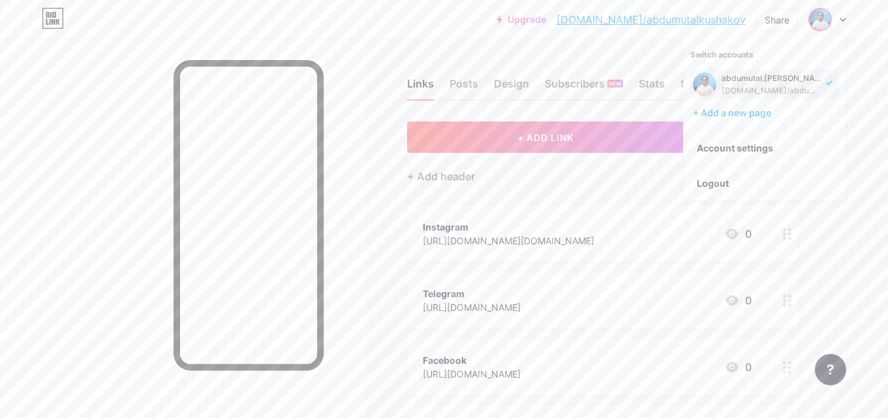
click at [498, 47] on div "Links Posts Design Subscribers NEW Stats Settings + ADD LINK + ADD EMBED + Add …" at bounding box center [427, 326] width 854 height 574
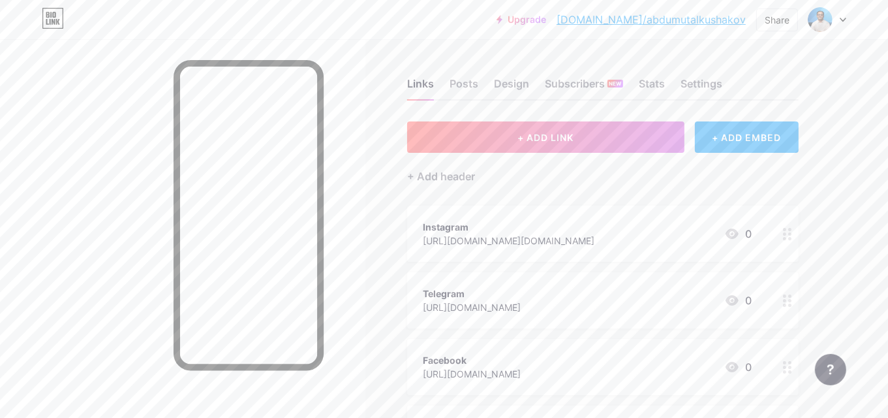
drag, startPoint x: 841, startPoint y: 20, endPoint x: 841, endPoint y: 29, distance: 8.5
click at [841, 20] on icon at bounding box center [843, 20] width 7 height 5
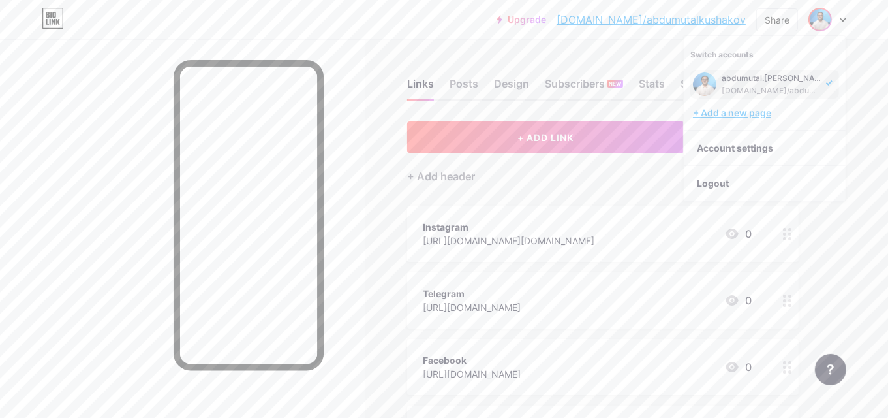
click at [764, 114] on div "+ Add a new page" at bounding box center [766, 112] width 146 height 13
